Goal: Task Accomplishment & Management: Complete application form

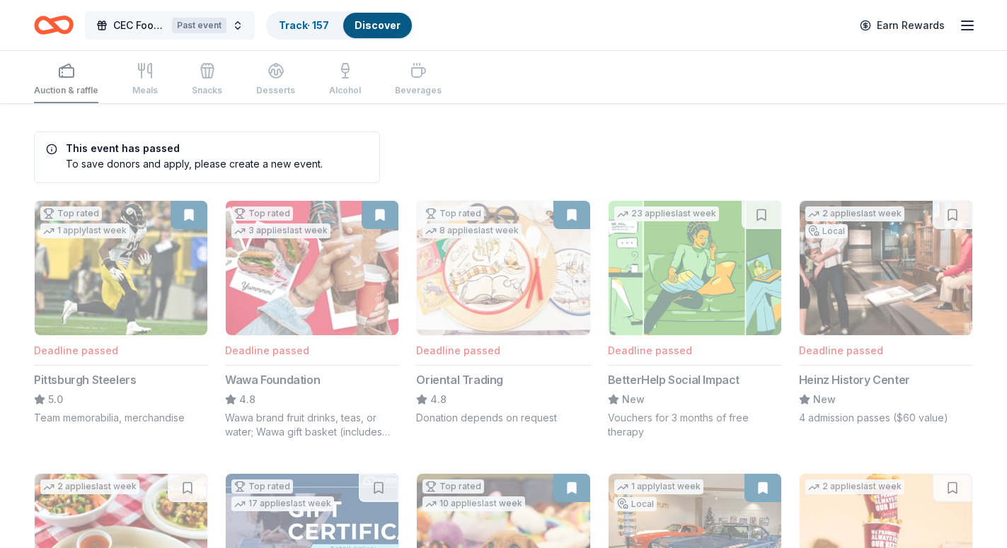
click at [143, 28] on span "CEC Food Truck & Family Festival" at bounding box center [139, 25] width 53 height 17
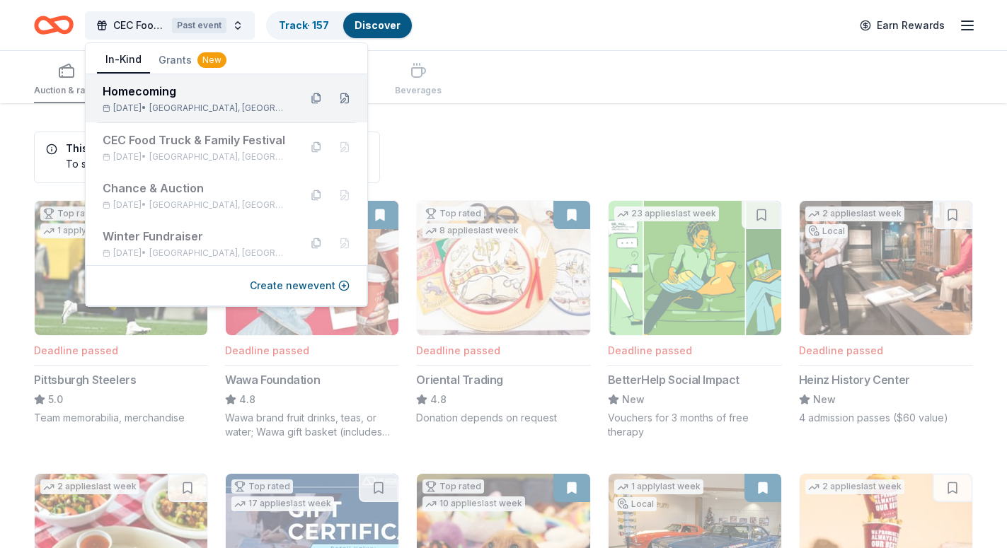
click at [155, 112] on div "Oct 18, 2025 • Fairless Hills, PA" at bounding box center [195, 108] width 185 height 11
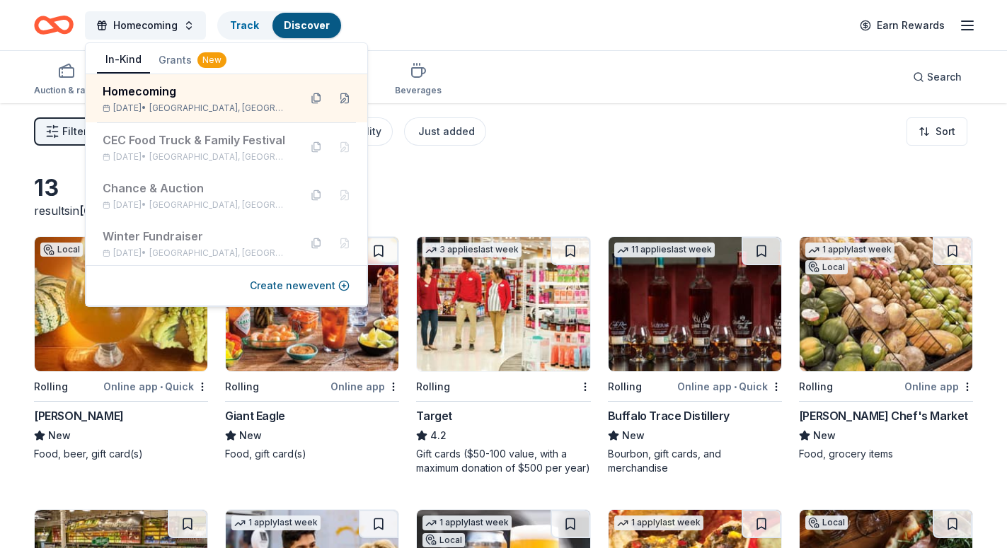
click at [502, 83] on div "Auction & raffle Meals Snacks Desserts Alcohol Beverages Search" at bounding box center [503, 77] width 939 height 52
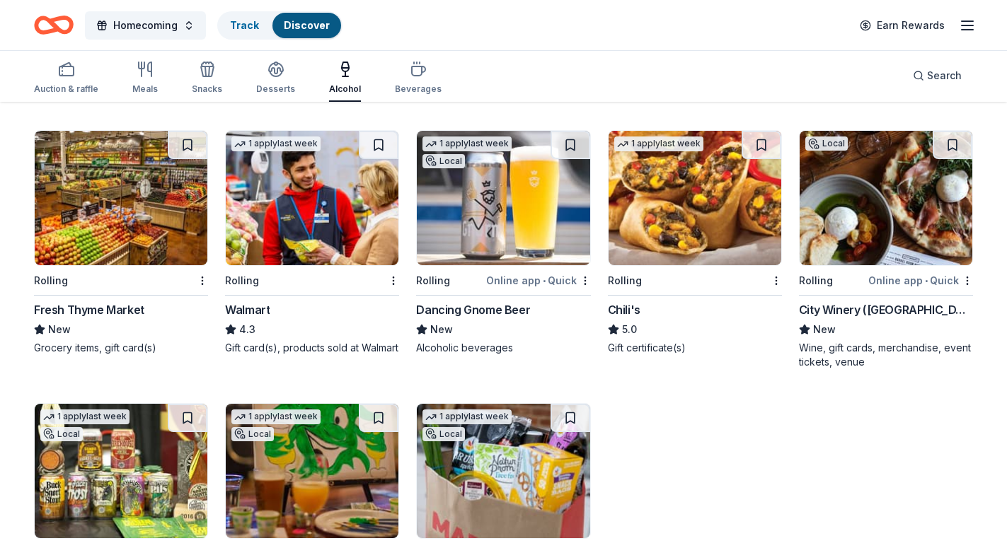
scroll to position [357, 0]
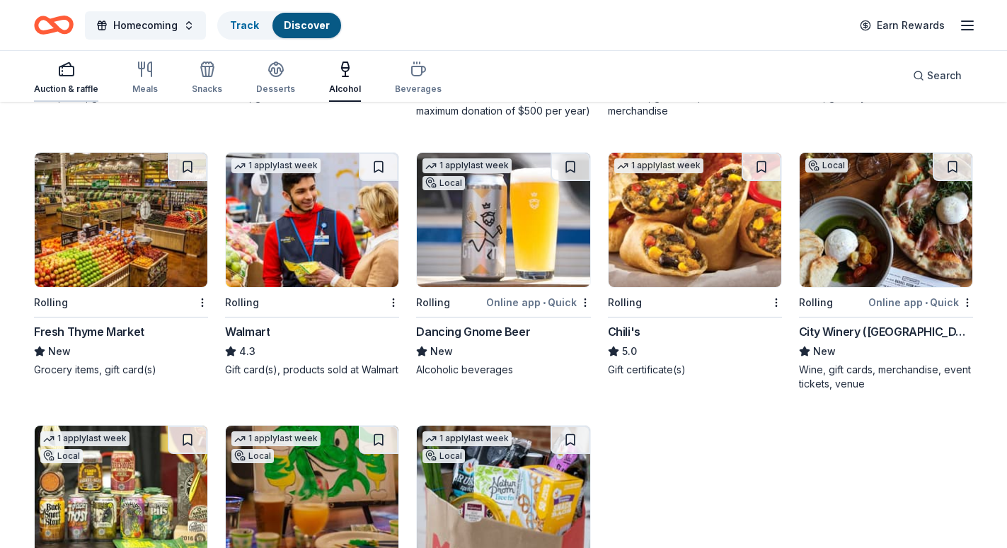
click at [79, 87] on div "Auction & raffle" at bounding box center [66, 88] width 64 height 11
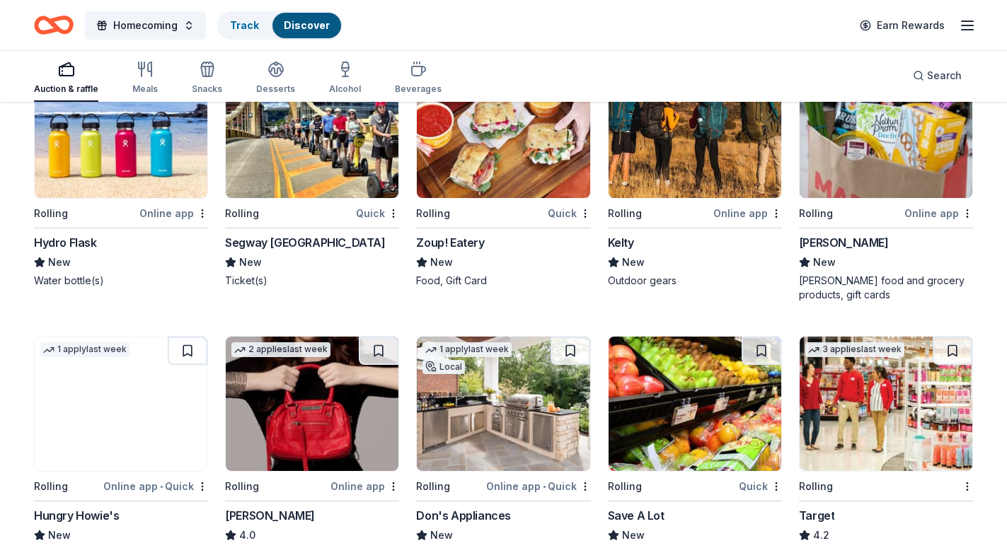
scroll to position [5196, 0]
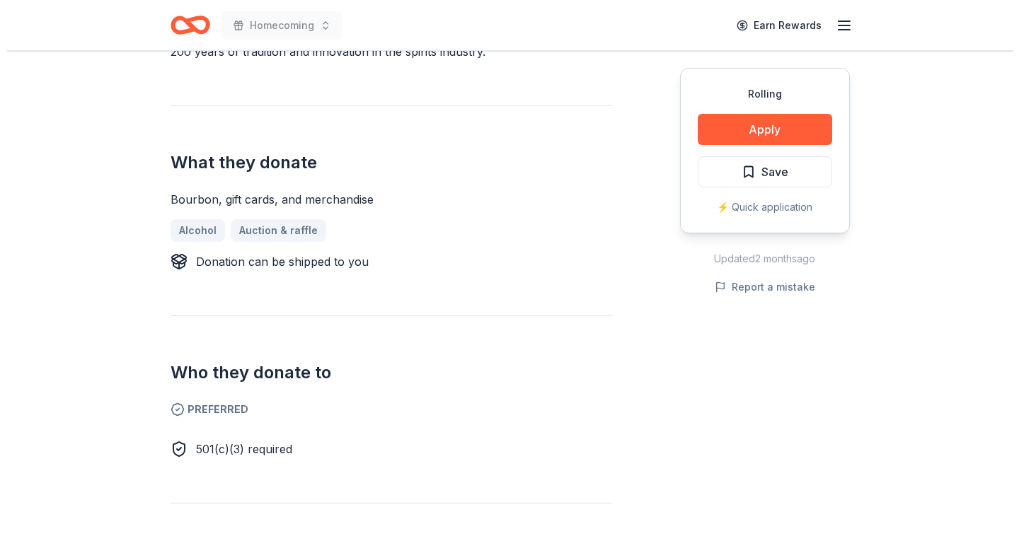
scroll to position [361, 0]
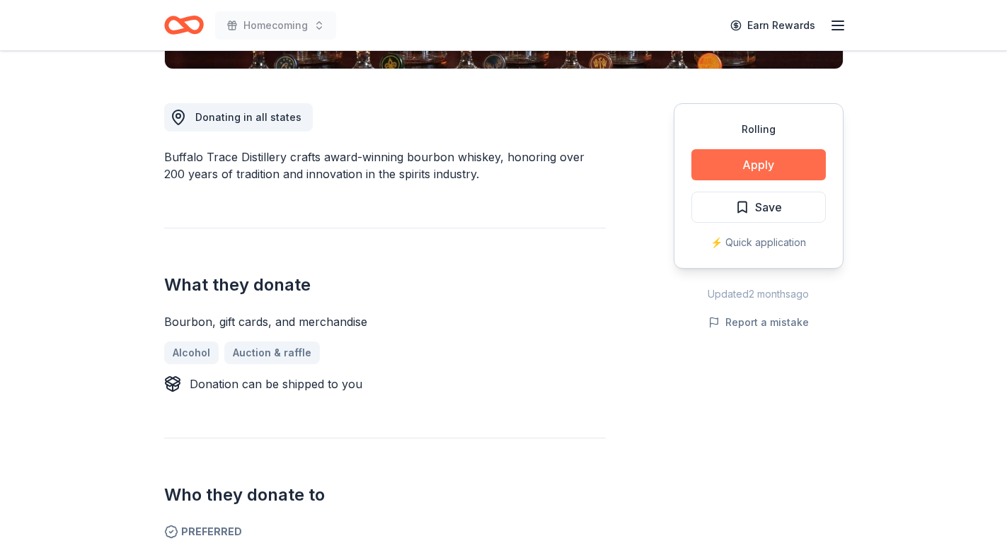
click at [726, 170] on button "Apply" at bounding box center [758, 164] width 134 height 31
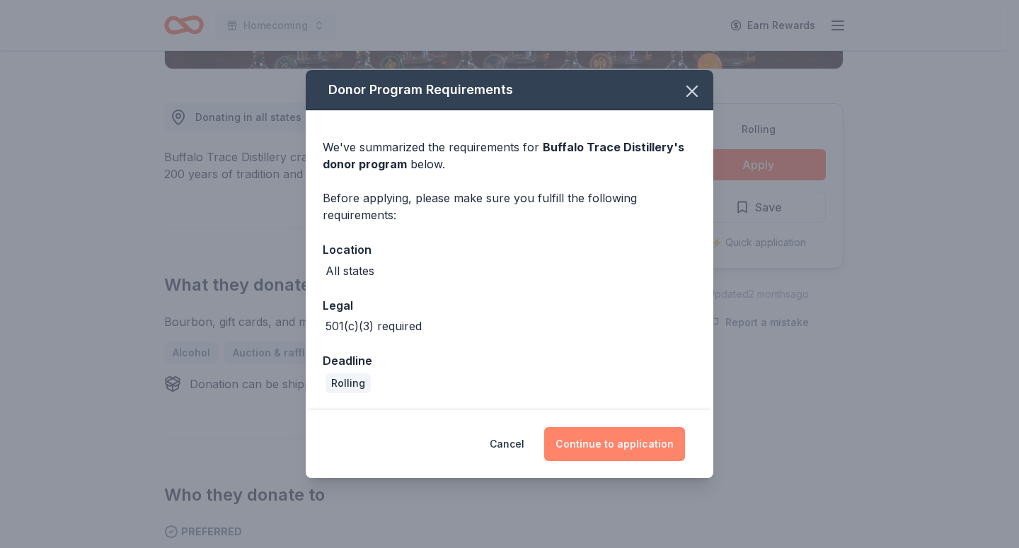
click at [594, 446] on button "Continue to application" at bounding box center [614, 444] width 141 height 34
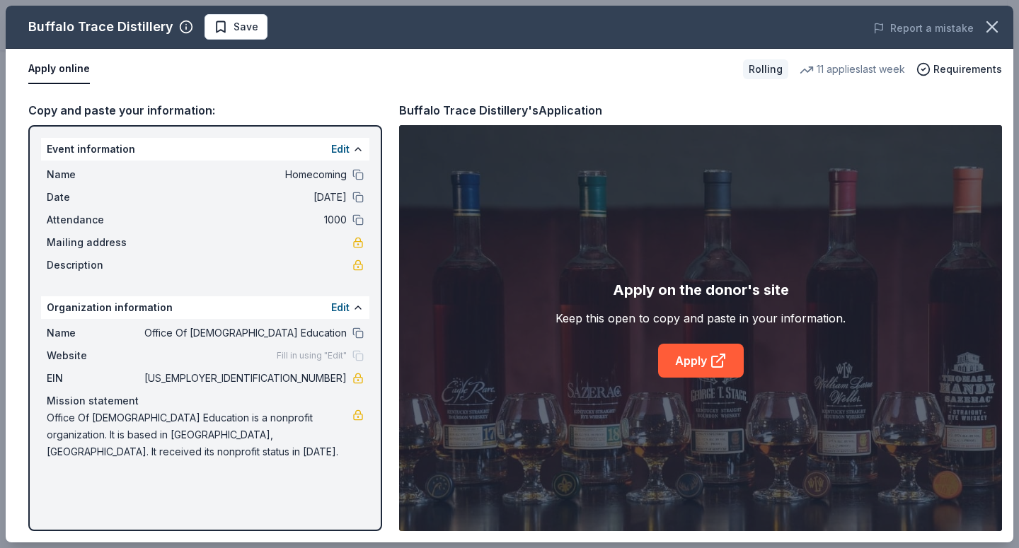
click at [658, 371] on link "Apply" at bounding box center [701, 361] width 86 height 34
